Goal: Find specific page/section: Find specific page/section

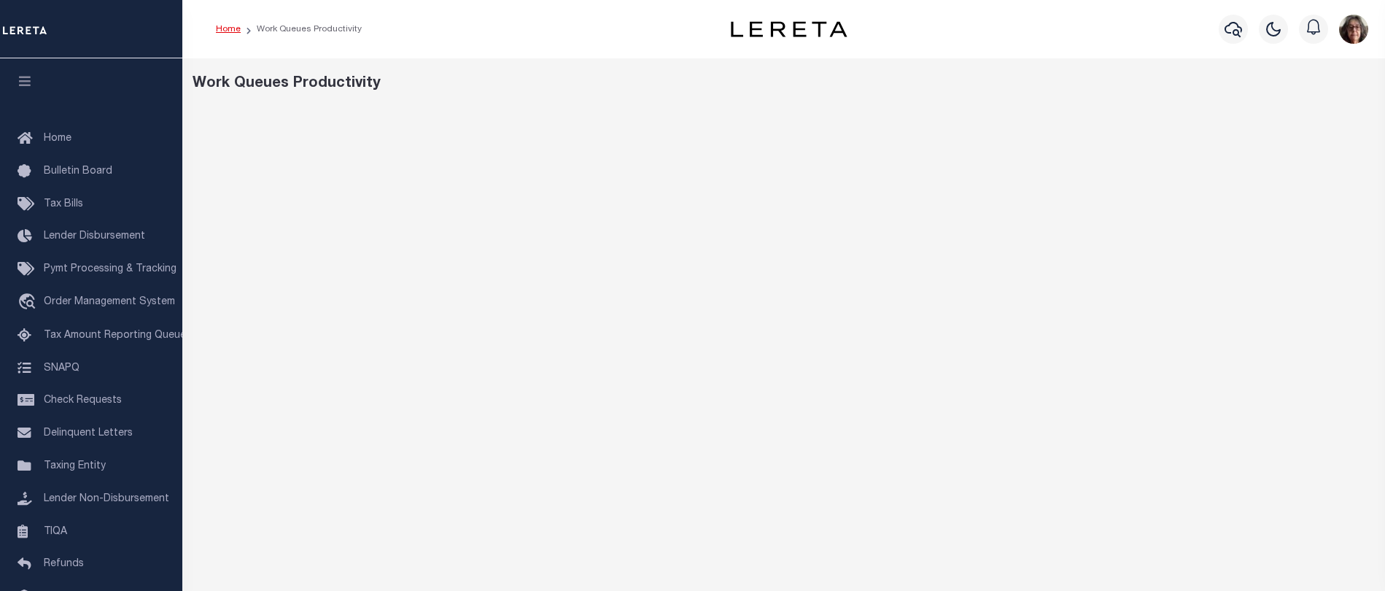
click at [225, 29] on link "Home" at bounding box center [228, 29] width 25 height 9
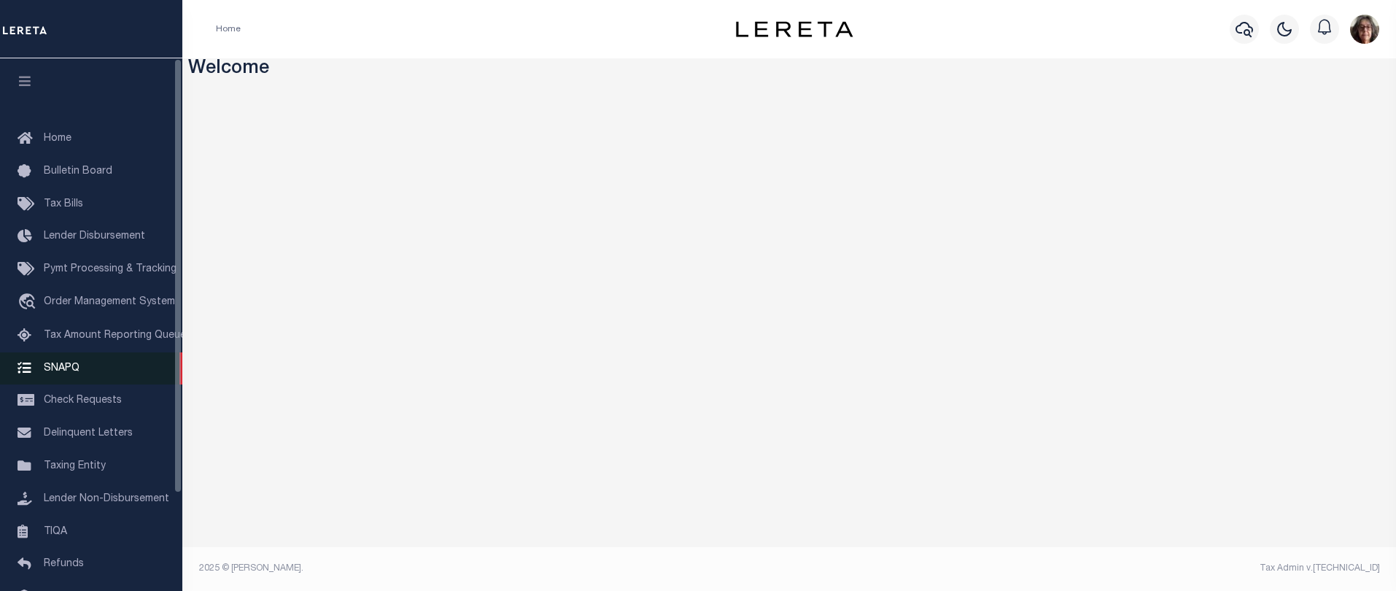
click at [62, 373] on span "SNAPQ" at bounding box center [62, 368] width 36 height 10
